Goal: Task Accomplishment & Management: Use online tool/utility

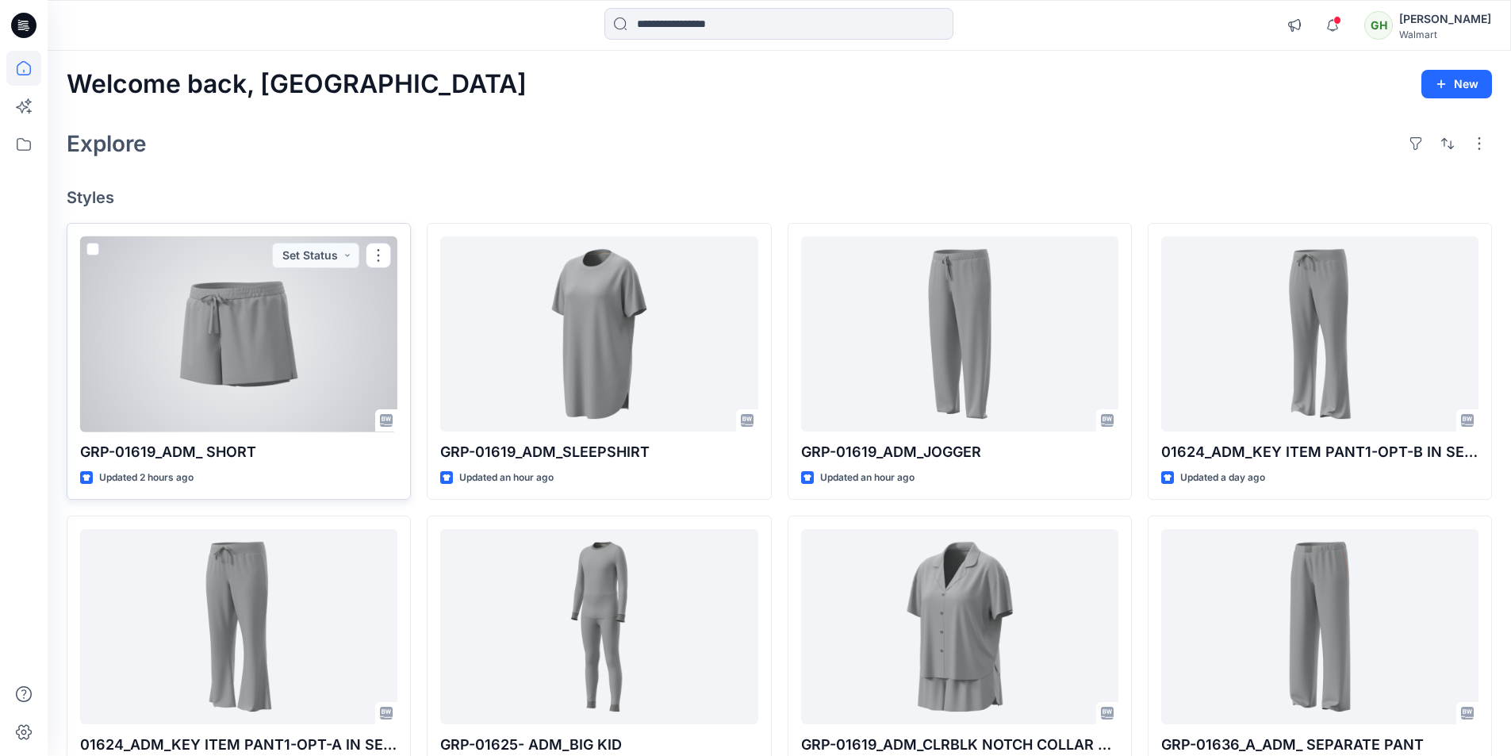
click at [298, 378] on div at bounding box center [238, 334] width 317 height 196
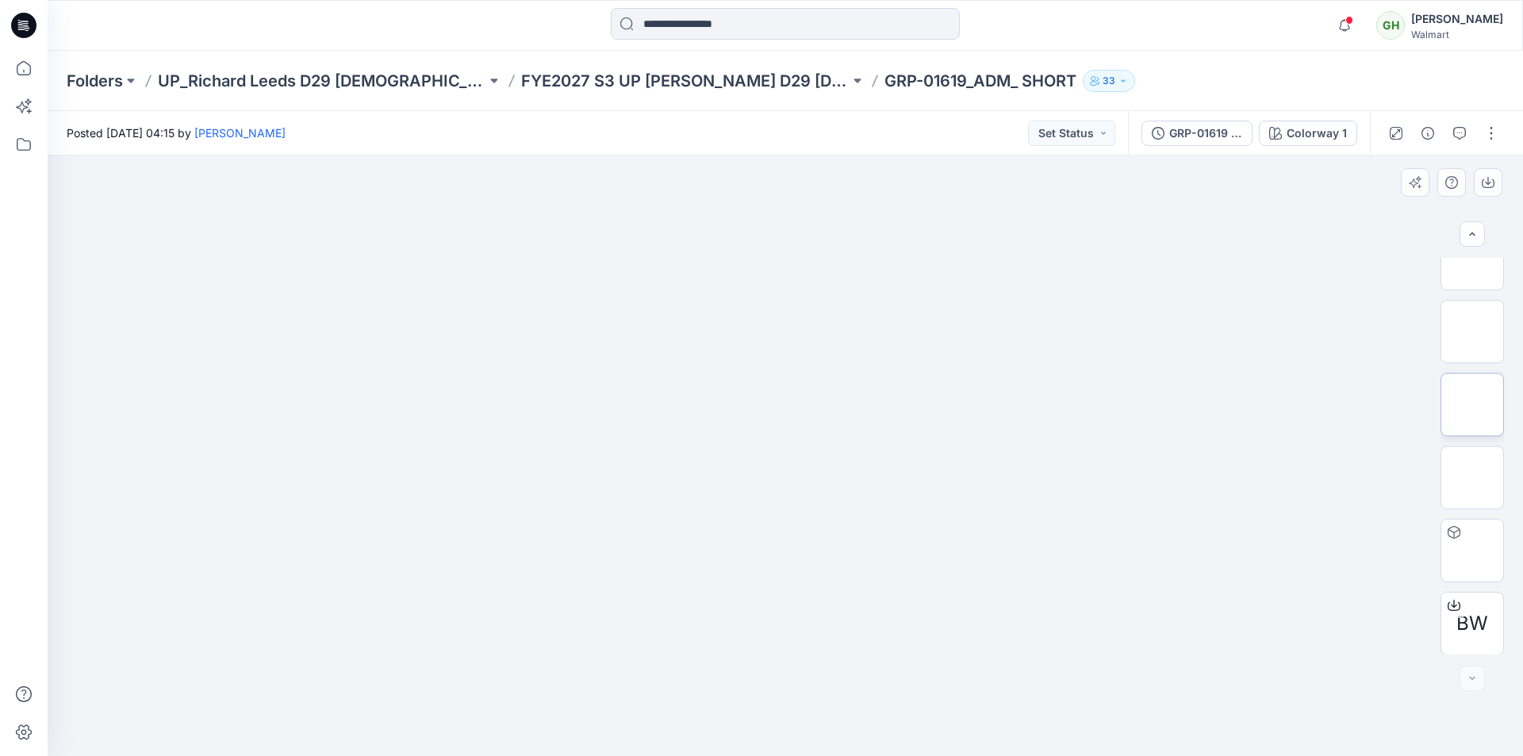
scroll to position [105, 0]
click at [1489, 127] on button "button" at bounding box center [1491, 133] width 25 height 25
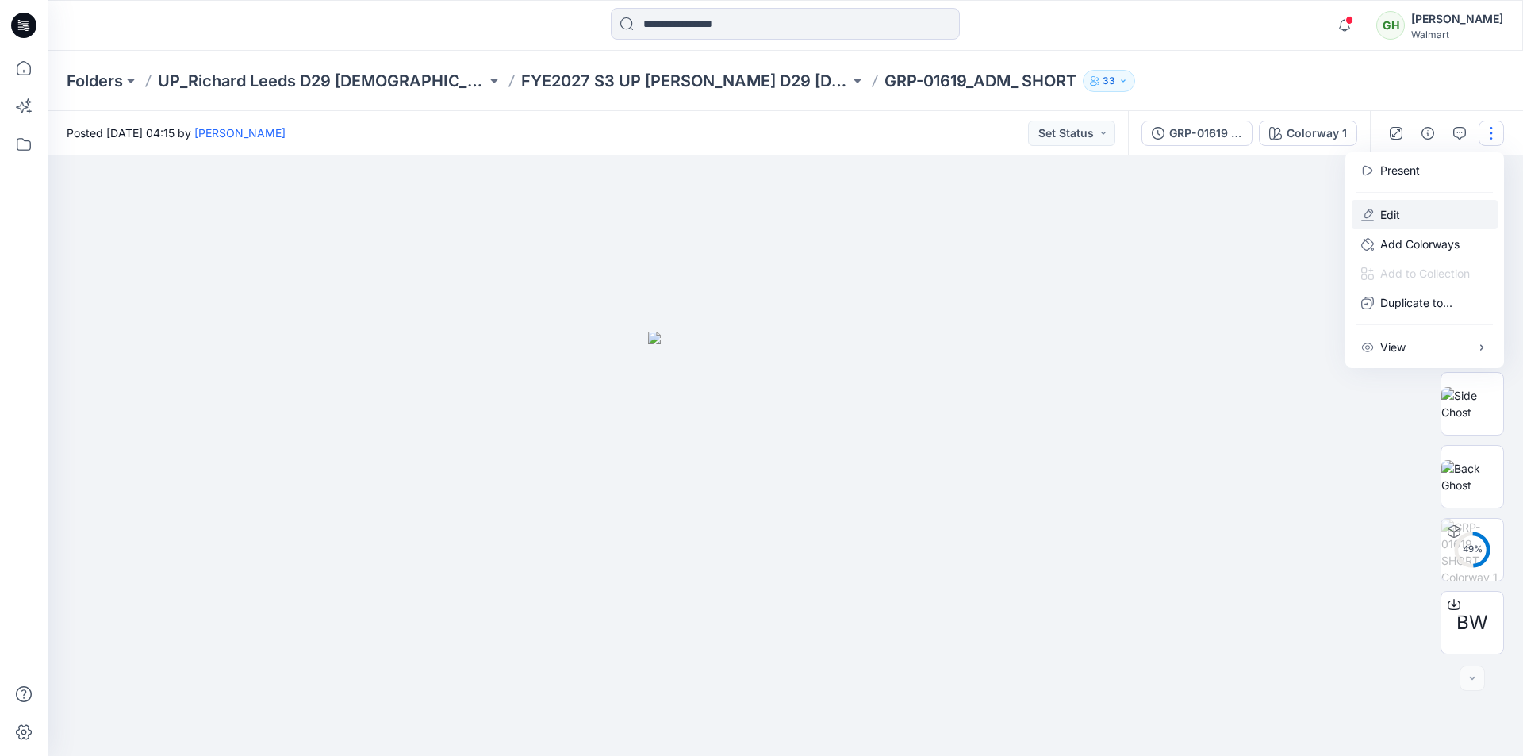
click at [1406, 219] on button "Edit" at bounding box center [1425, 214] width 146 height 29
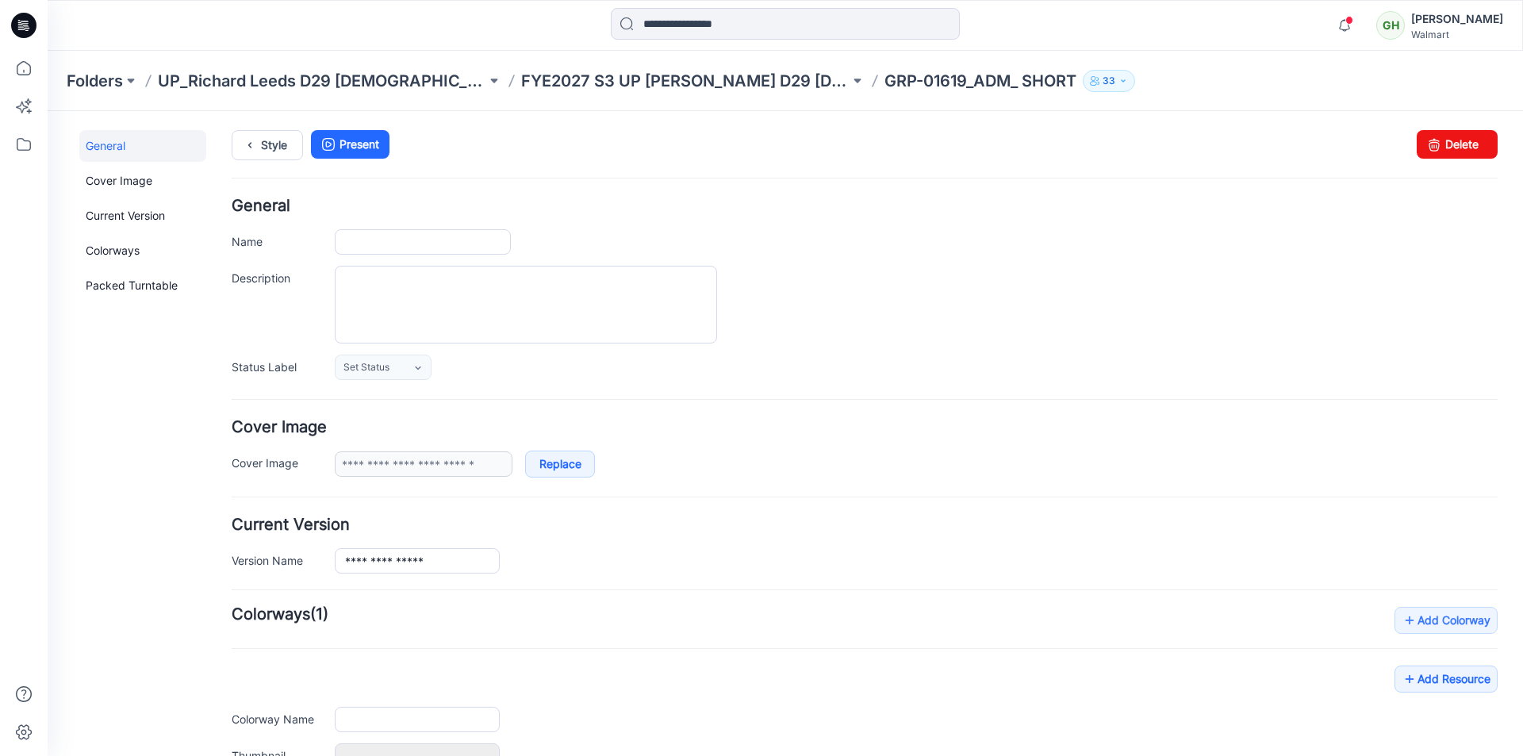
type input "**********"
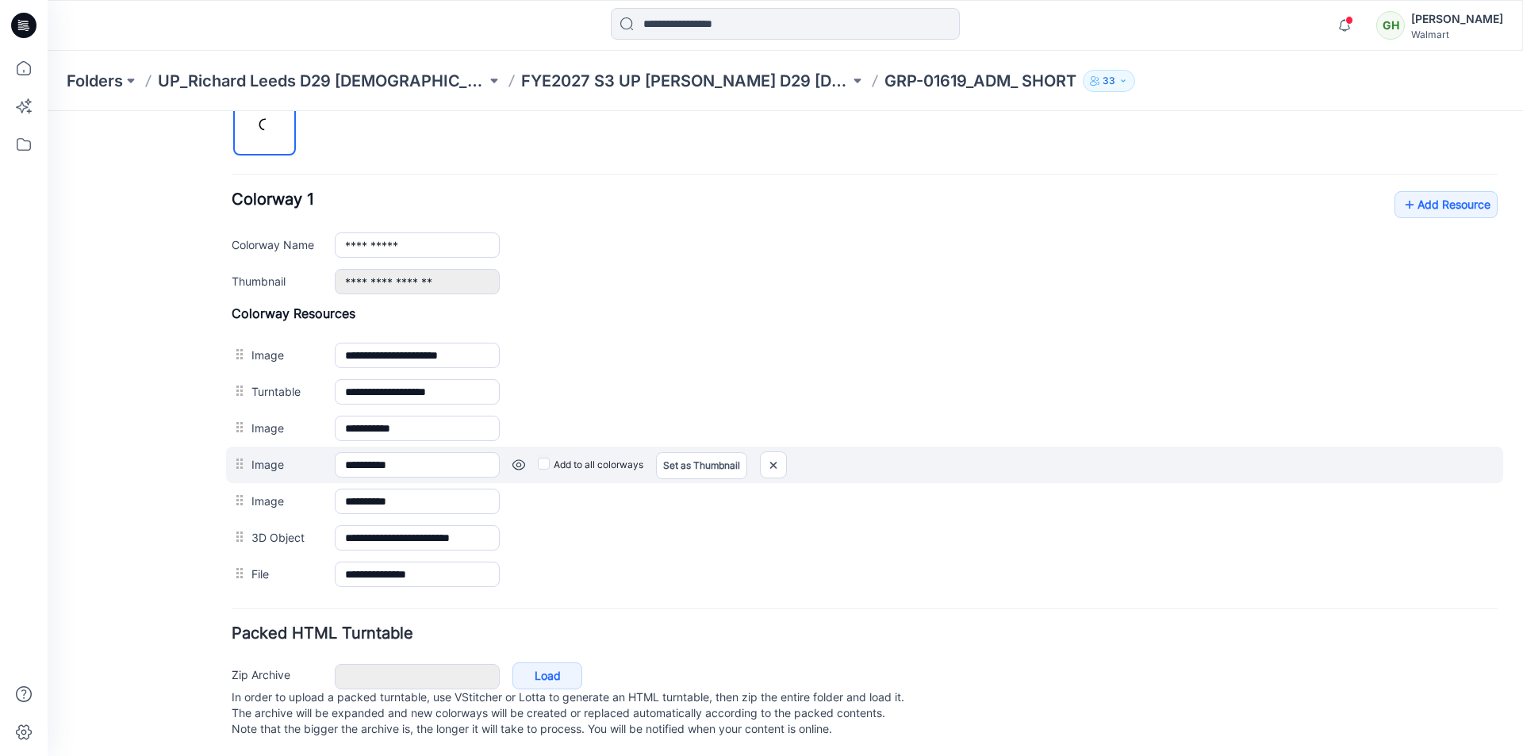
scroll to position [574, 0]
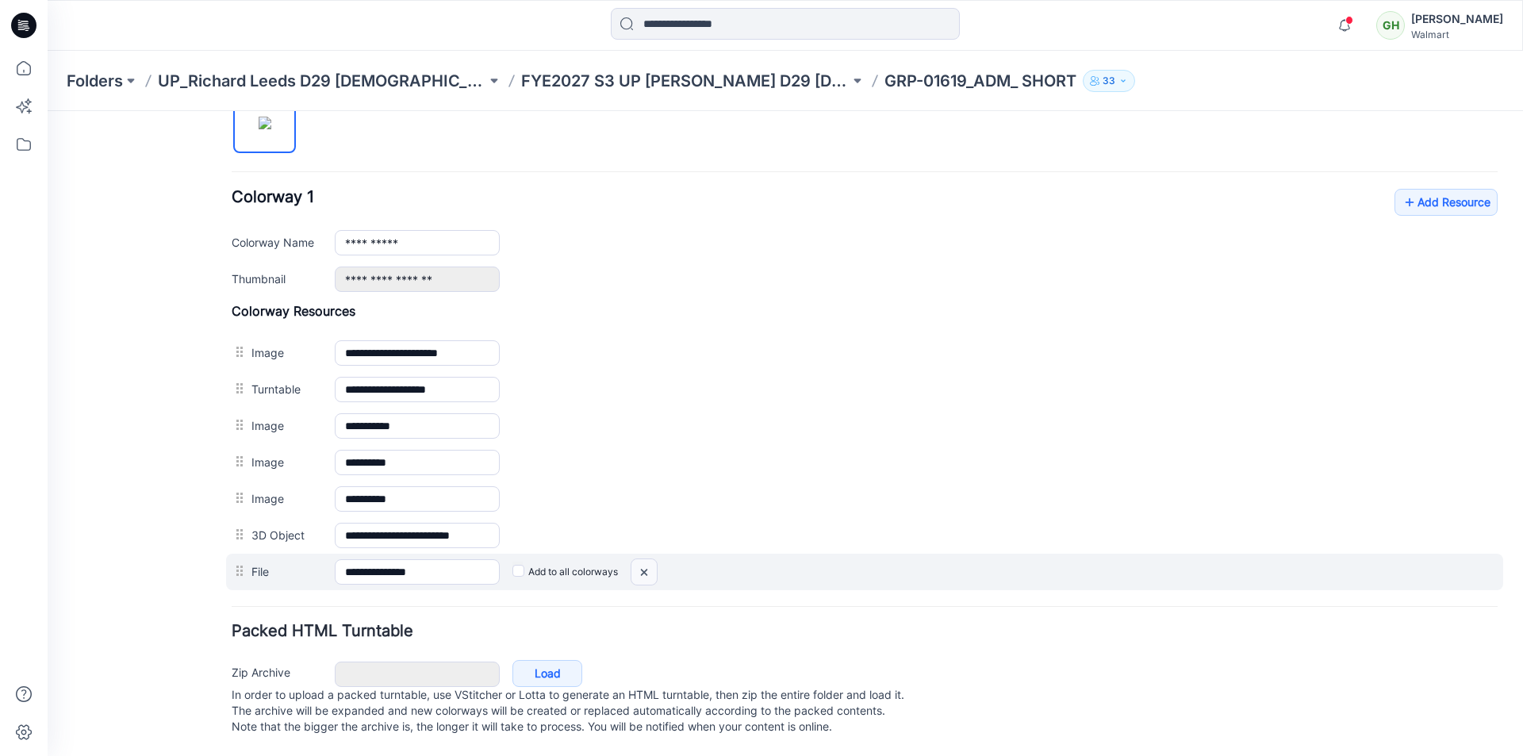
drag, startPoint x: 647, startPoint y: 554, endPoint x: 871, endPoint y: 197, distance: 421.3
click at [647, 559] on img at bounding box center [644, 572] width 25 height 26
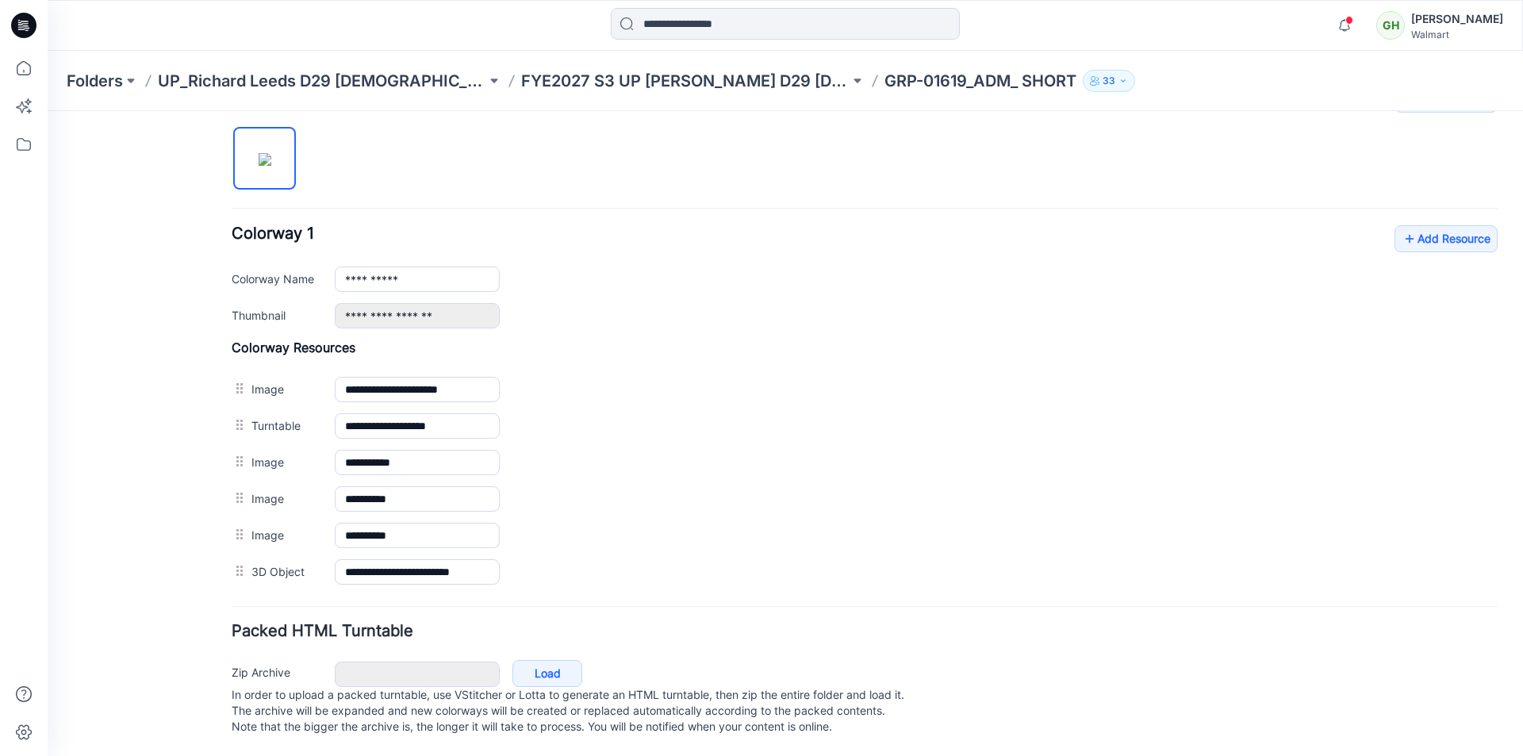
scroll to position [537, 0]
click at [1416, 225] on link "Add Resource" at bounding box center [1446, 238] width 103 height 27
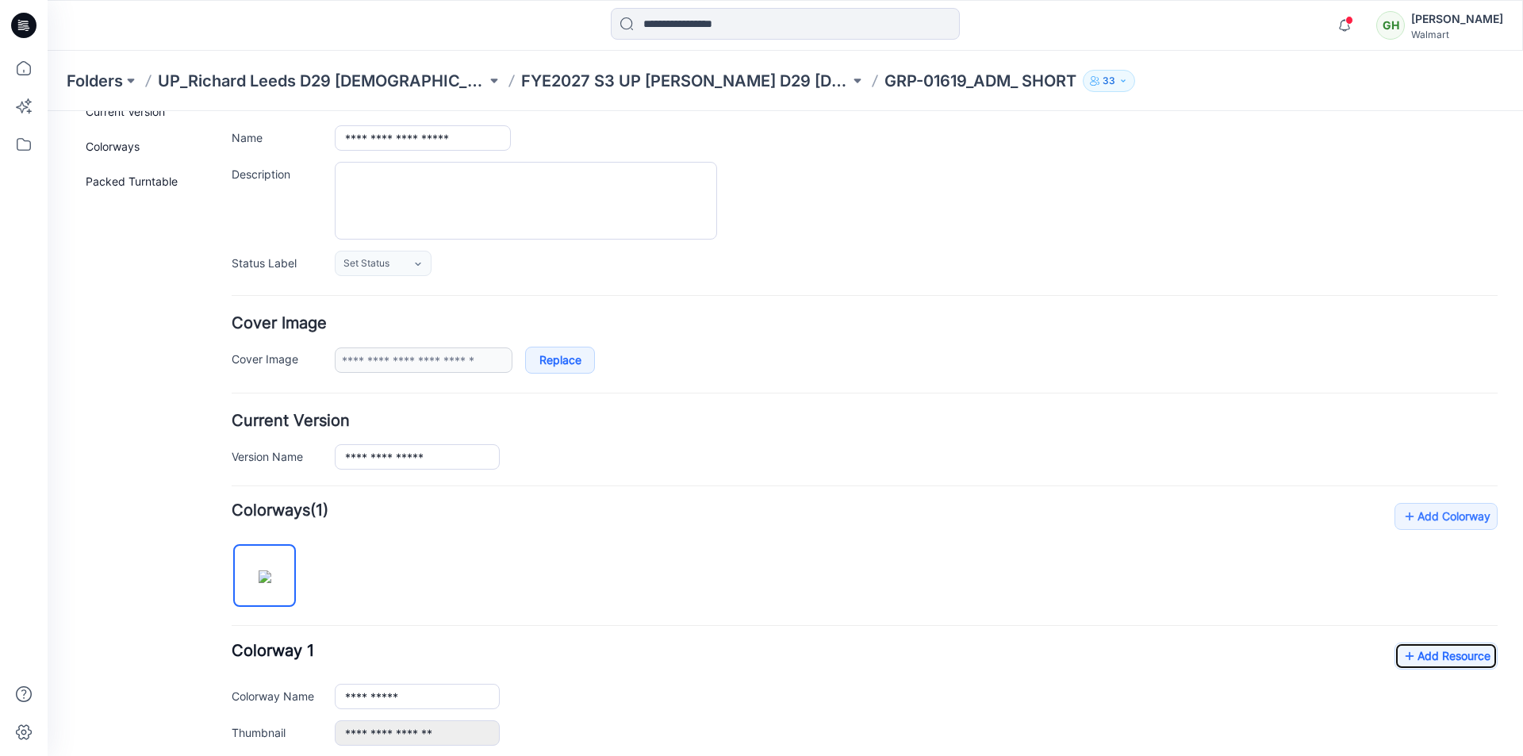
scroll to position [0, 0]
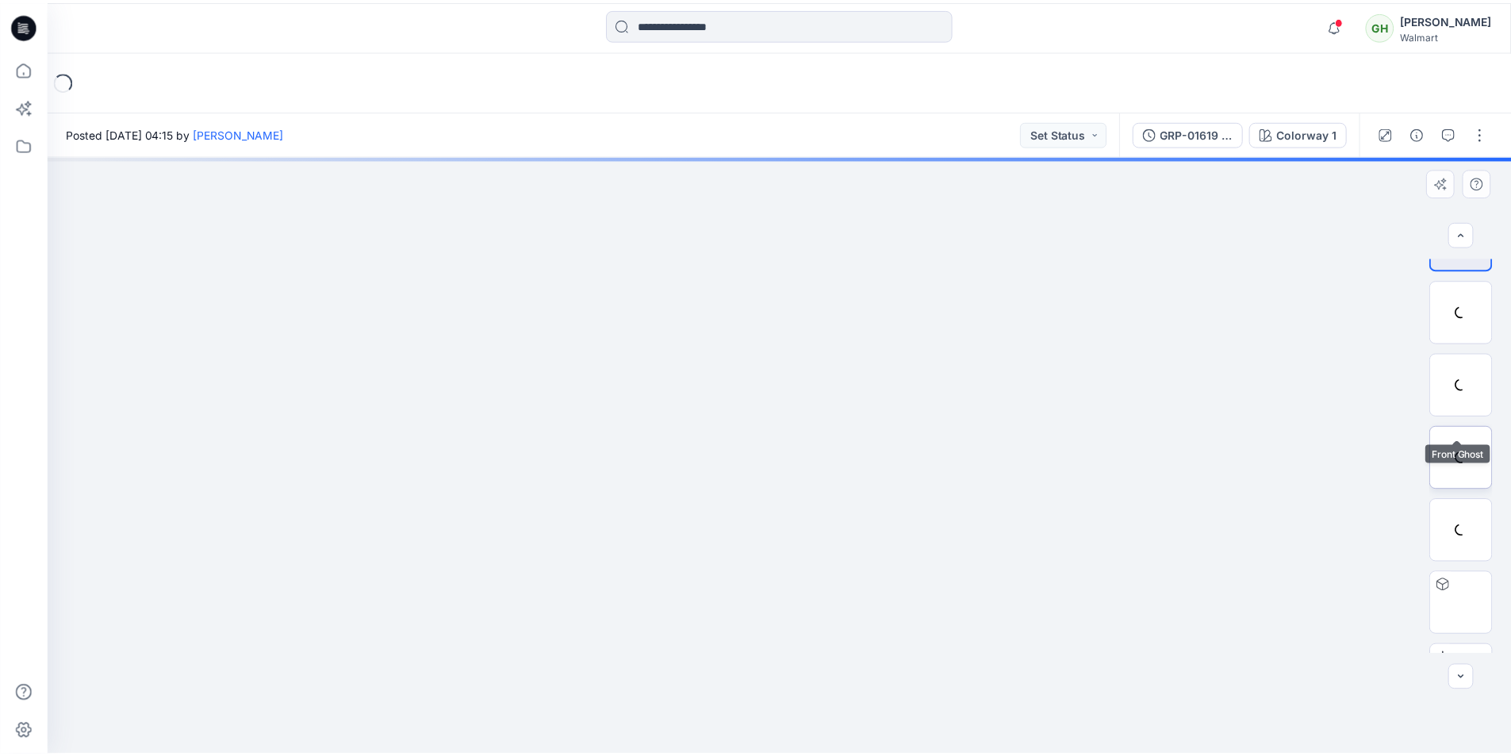
scroll to position [105, 0]
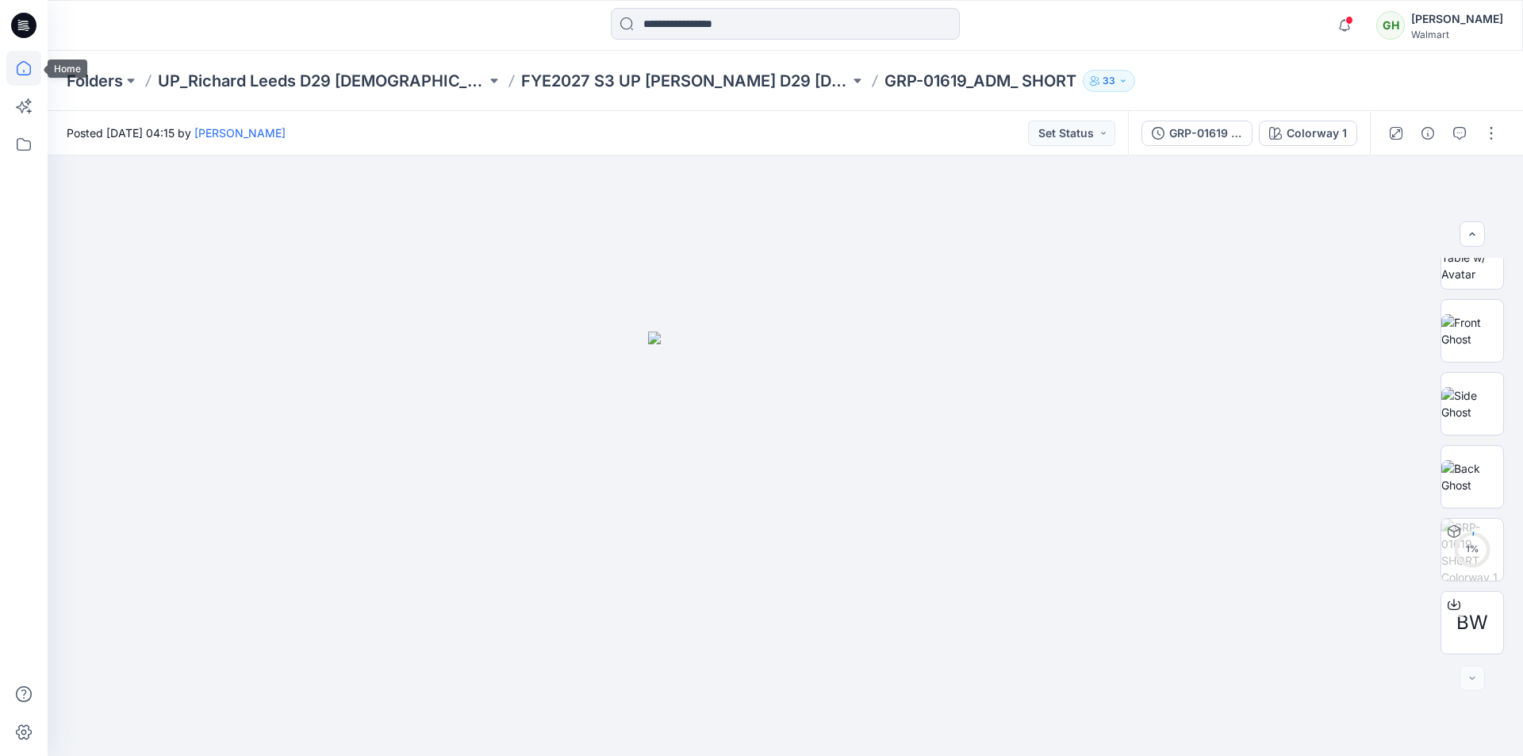
click at [19, 67] on icon at bounding box center [23, 68] width 35 height 35
